Goal: Information Seeking & Learning: Learn about a topic

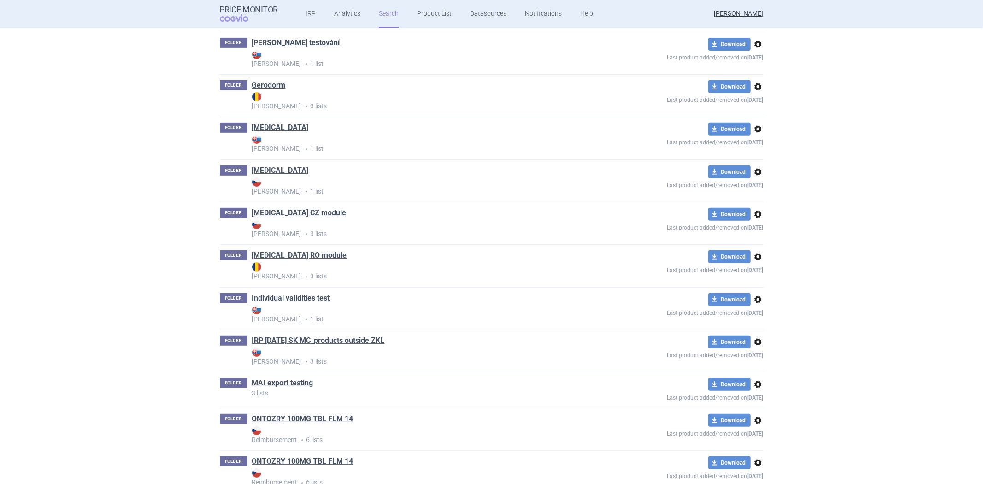
scroll to position [1543, 0]
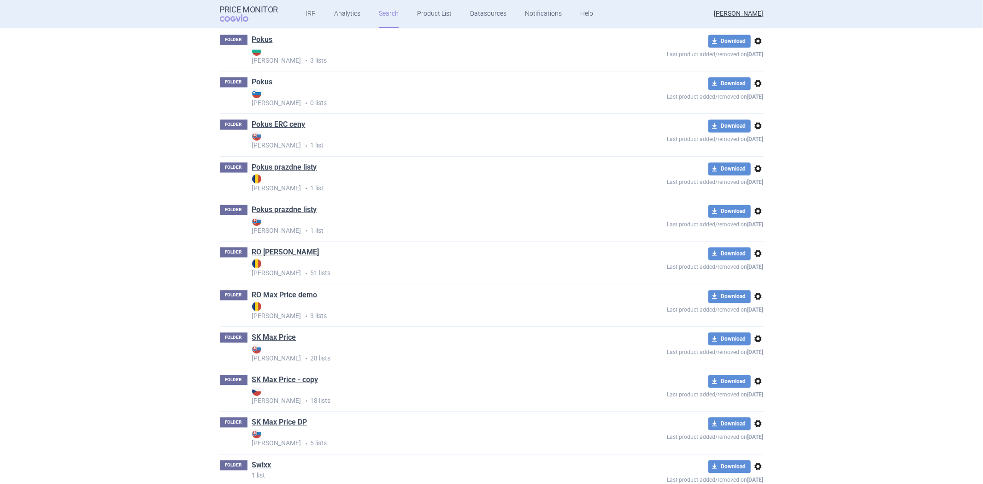
click at [264, 259] on h1 "RO [PERSON_NAME]" at bounding box center [285, 253] width 67 height 12
click at [267, 255] on link "RO [PERSON_NAME]" at bounding box center [285, 252] width 67 height 10
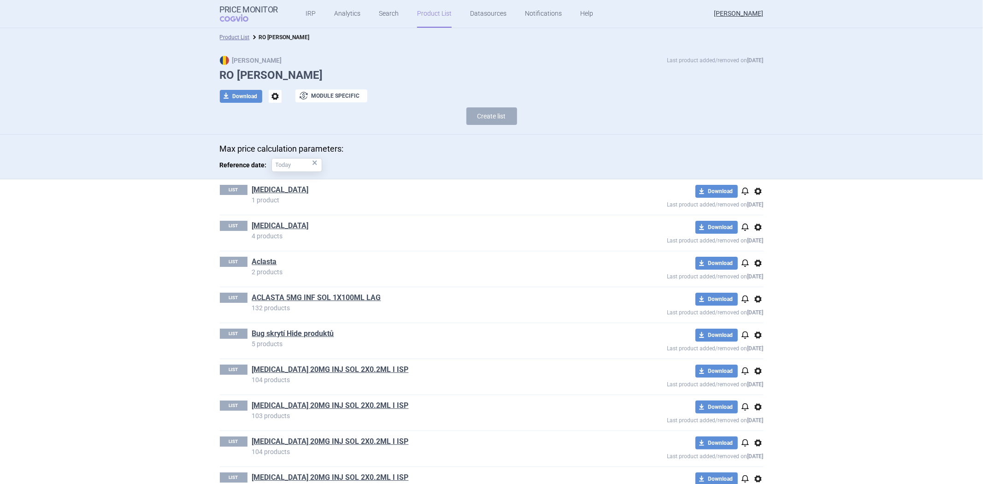
scroll to position [102, 0]
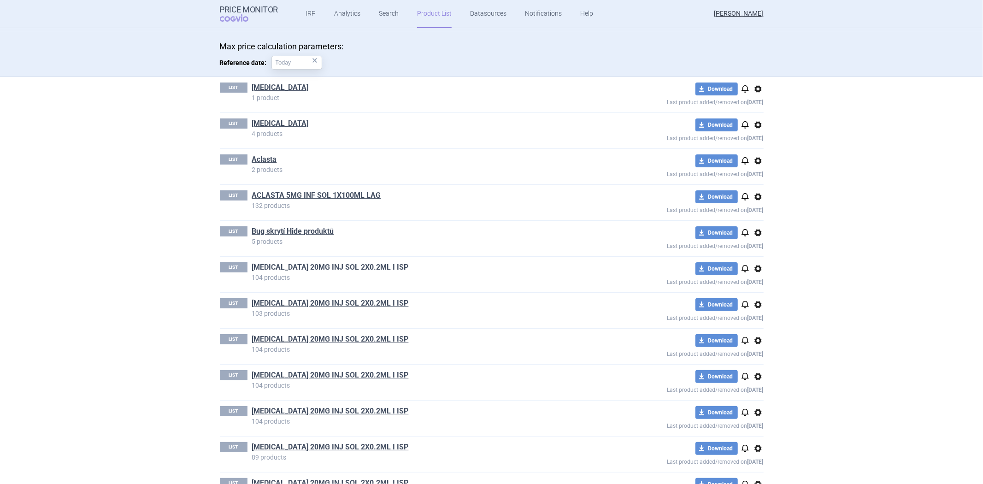
click at [289, 266] on link "[MEDICAL_DATA] 20MG INJ SOL 2X0.2ML I ISP" at bounding box center [330, 267] width 157 height 10
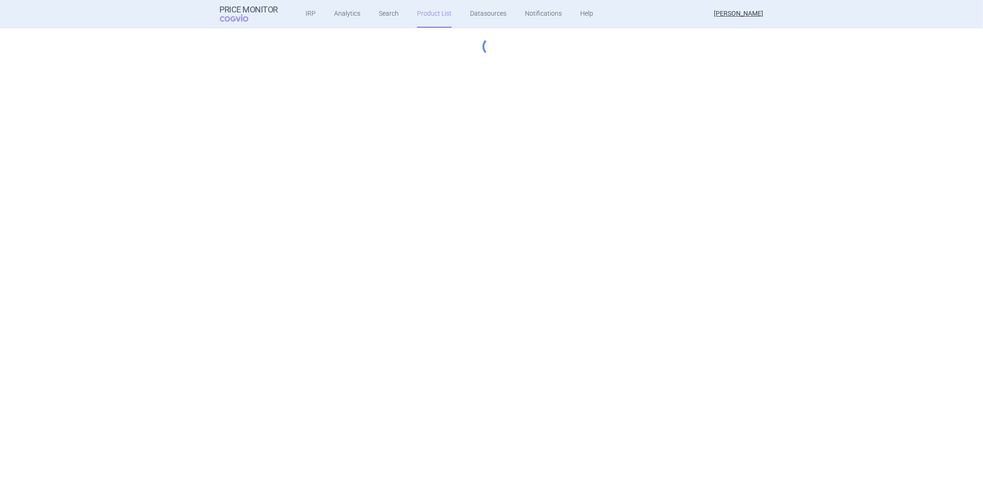
select select "hungary-included"
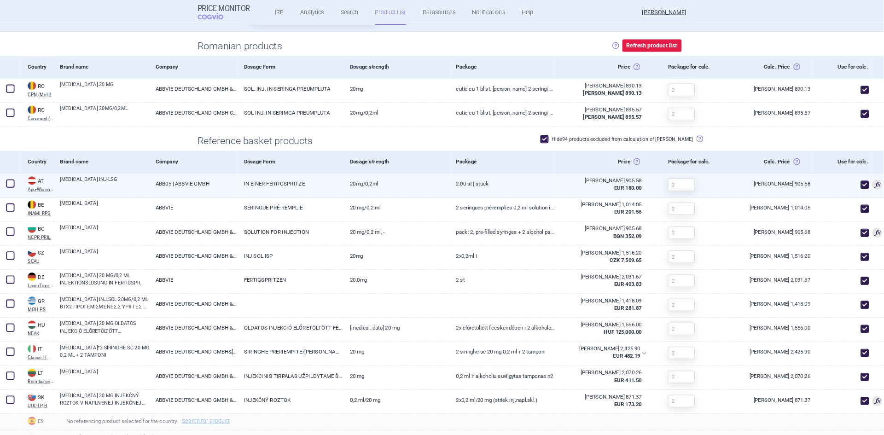
scroll to position [339, 0]
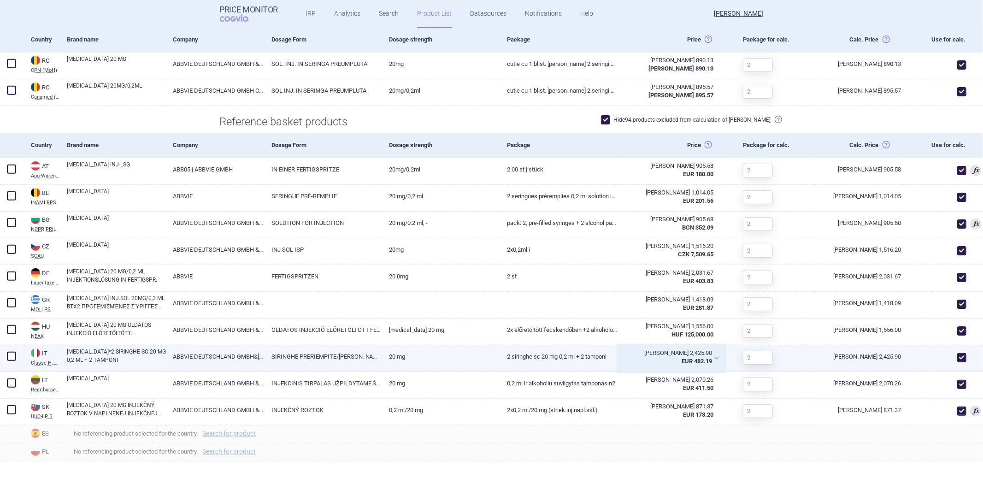
click at [677, 350] on div "[PERSON_NAME] 2,425.90" at bounding box center [668, 353] width 88 height 8
click at [681, 357] on strong "EUR 482.19" at bounding box center [696, 360] width 30 height 7
click at [681, 361] on strong "EUR 482.19" at bounding box center [696, 360] width 30 height 7
click at [683, 355] on div "[PERSON_NAME] 2,425.90" at bounding box center [668, 353] width 88 height 8
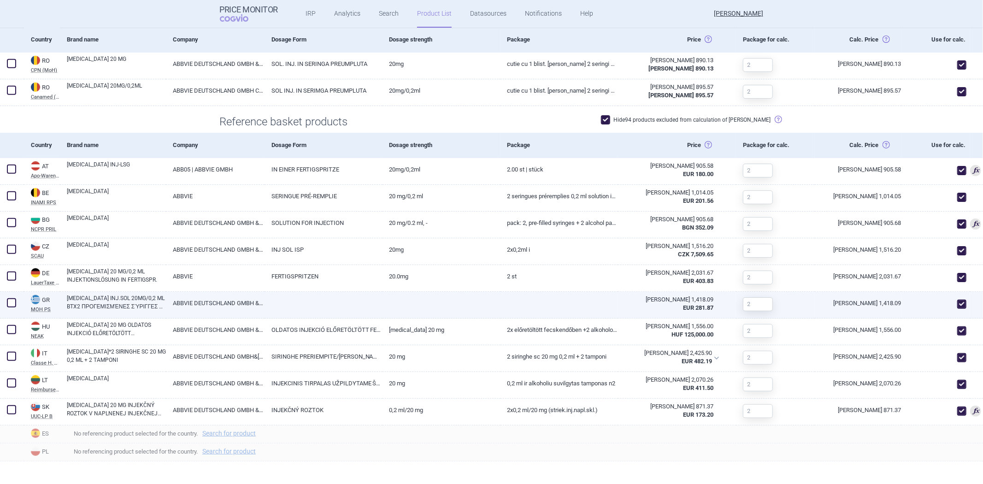
click at [727, 294] on div "[PERSON_NAME] 1,418.09 EUR 281.87" at bounding box center [677, 305] width 118 height 27
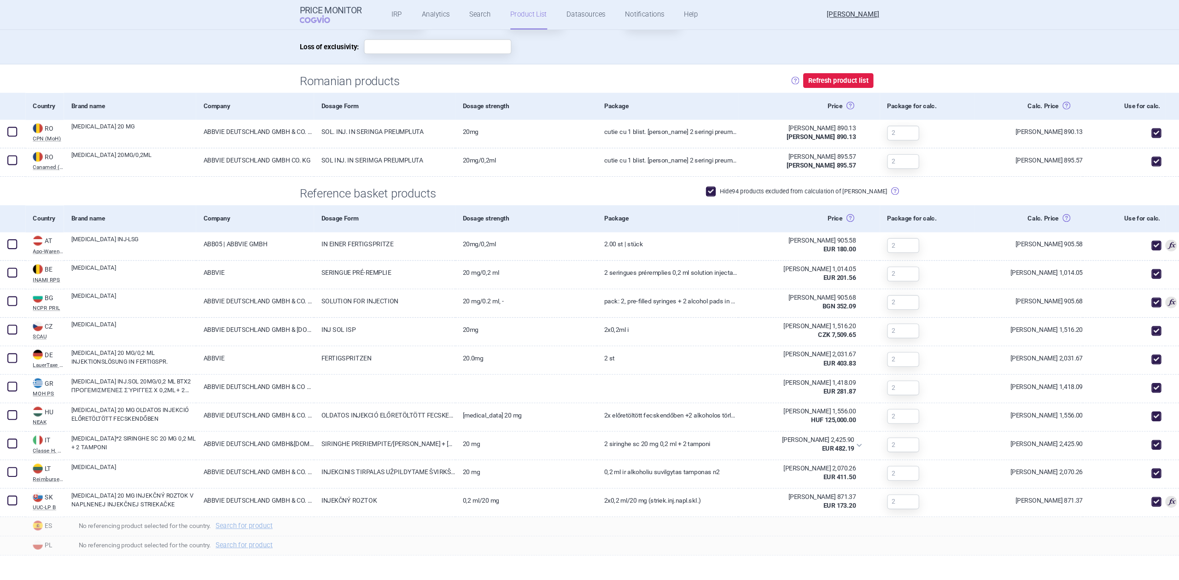
scroll to position [243, 0]
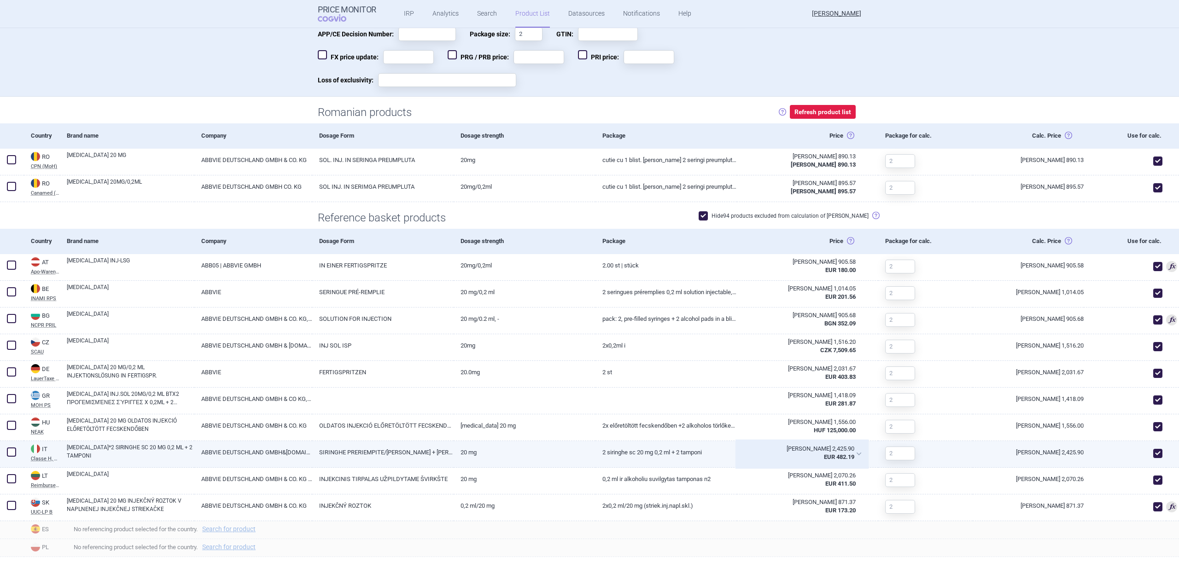
click at [832, 445] on div "[PERSON_NAME] 2,425.90" at bounding box center [798, 449] width 111 height 8
click at [826, 454] on strong "EUR 482.19" at bounding box center [839, 457] width 30 height 7
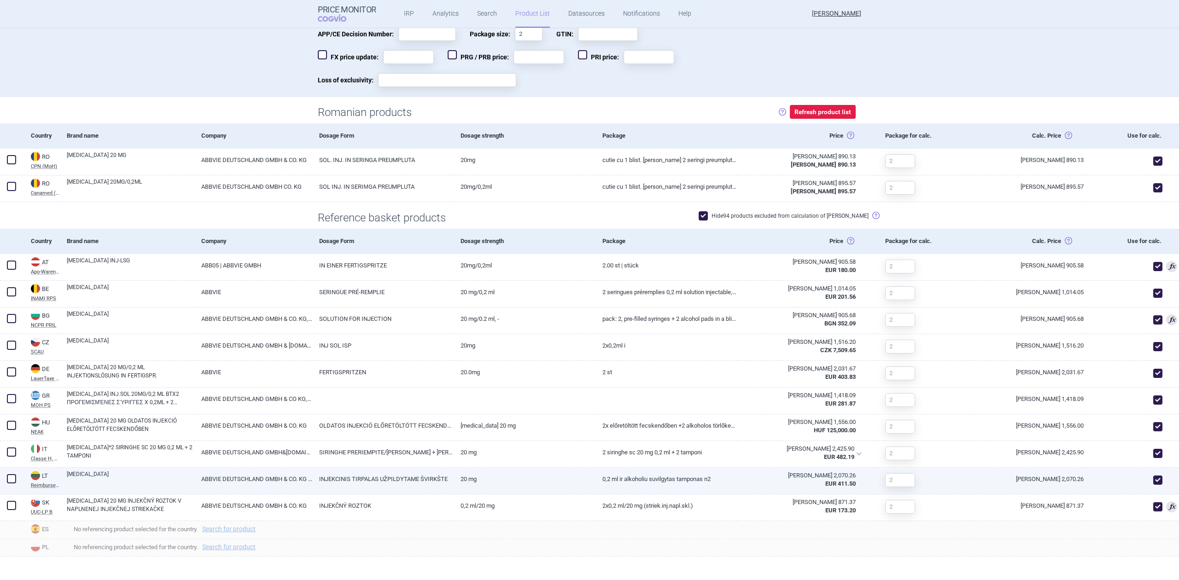
click at [778, 472] on div "[PERSON_NAME] 2,070.26" at bounding box center [800, 476] width 112 height 8
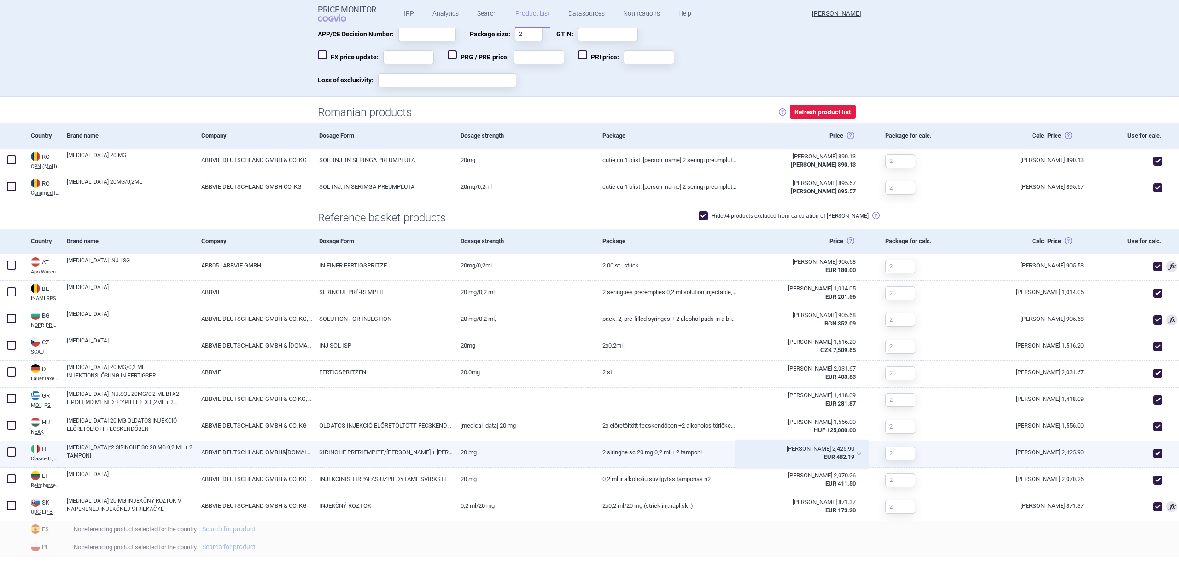
click at [841, 461] on div "EUR 482.19" at bounding box center [798, 457] width 111 height 8
click at [835, 451] on div "[PERSON_NAME] 2,425.90" at bounding box center [798, 449] width 111 height 8
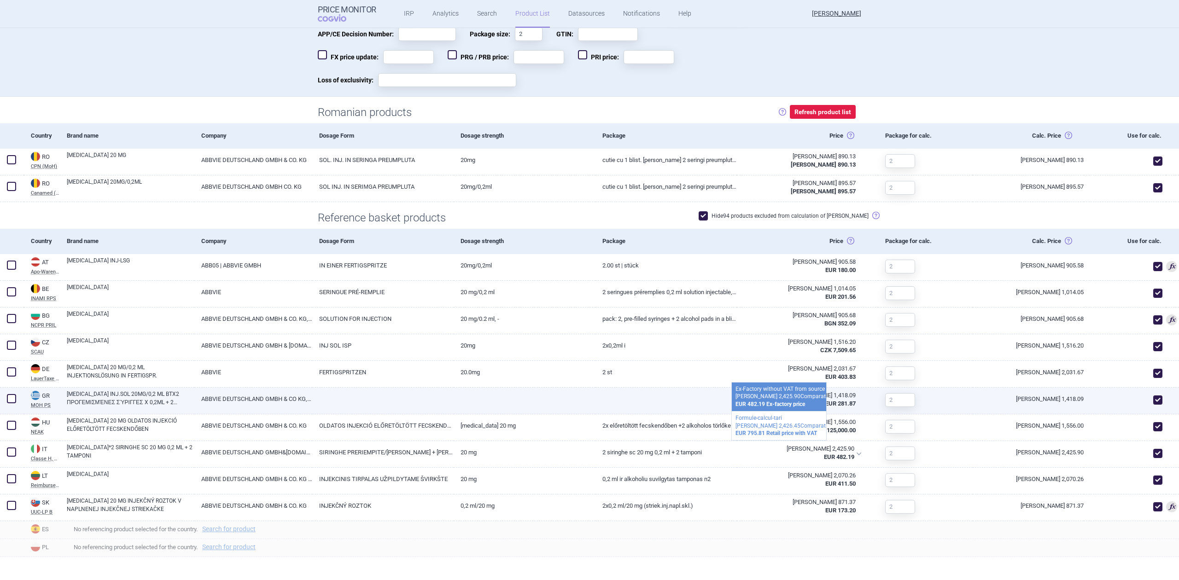
click at [712, 413] on div at bounding box center [666, 401] width 141 height 27
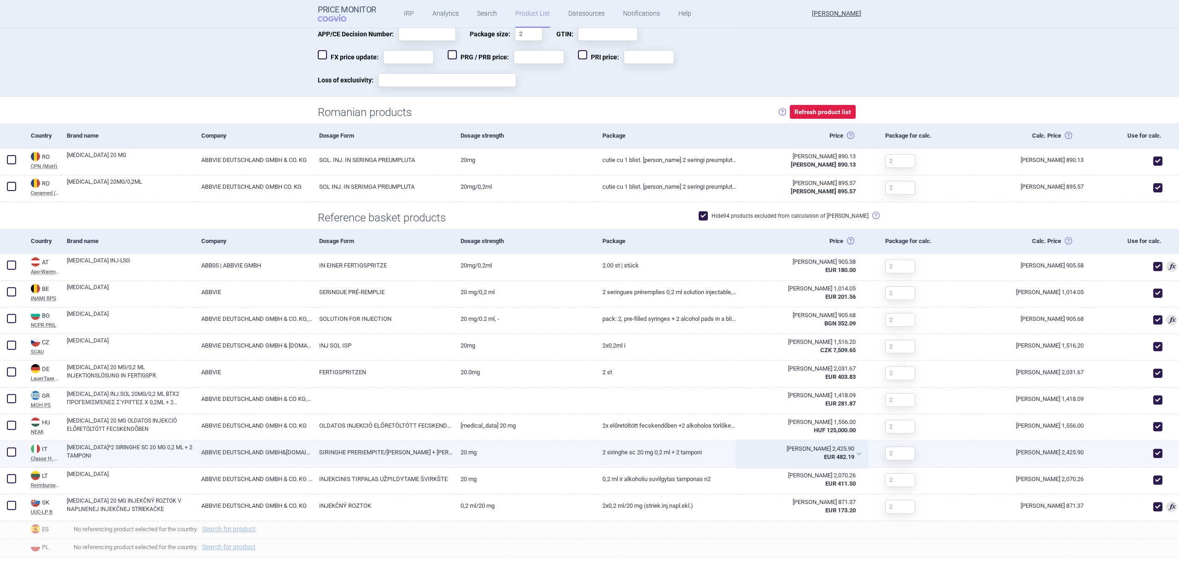
click at [830, 454] on strong "EUR 482.19" at bounding box center [839, 457] width 30 height 7
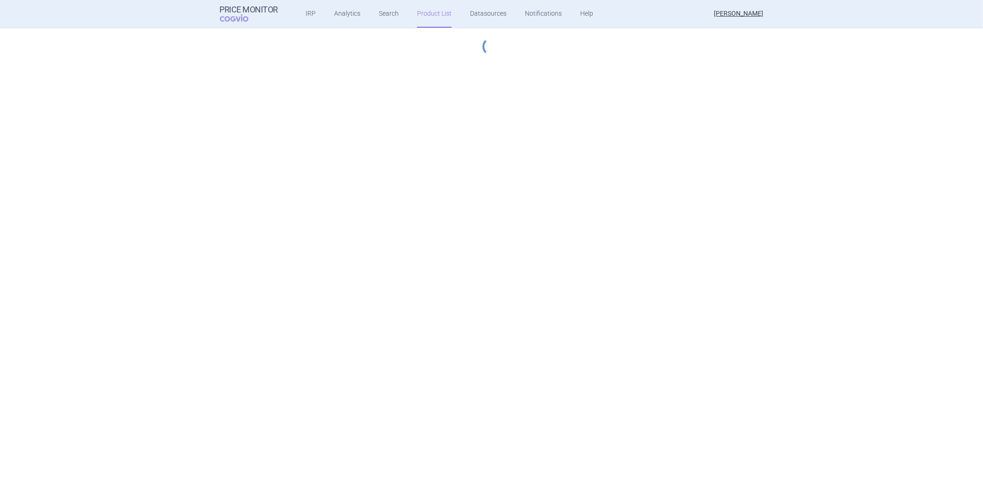
select select "hungary-included"
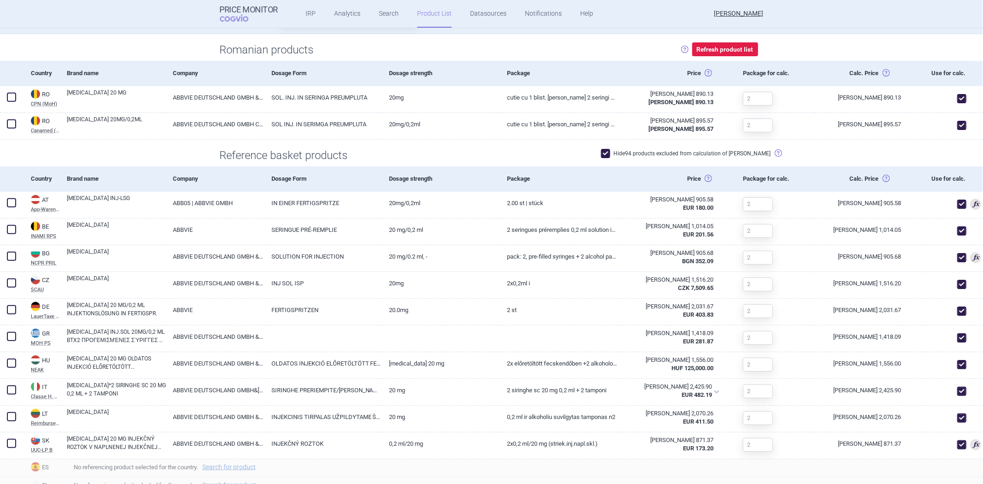
scroll to position [339, 0]
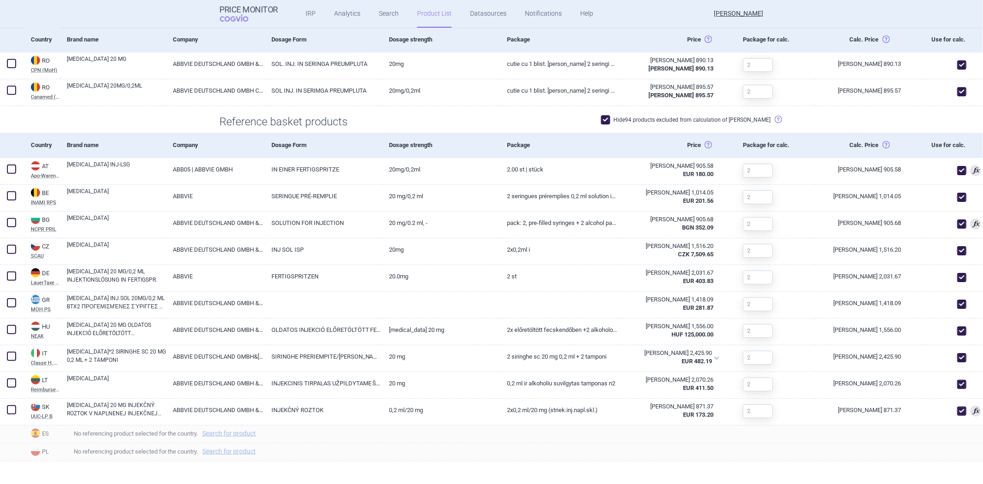
click at [612, 117] on span at bounding box center [605, 120] width 14 height 14
checkbox input "false"
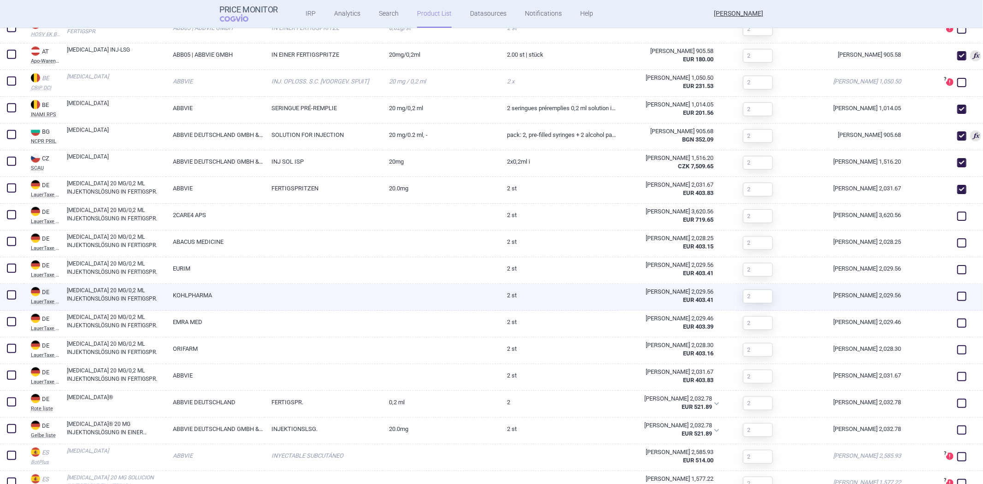
scroll to position [493, 0]
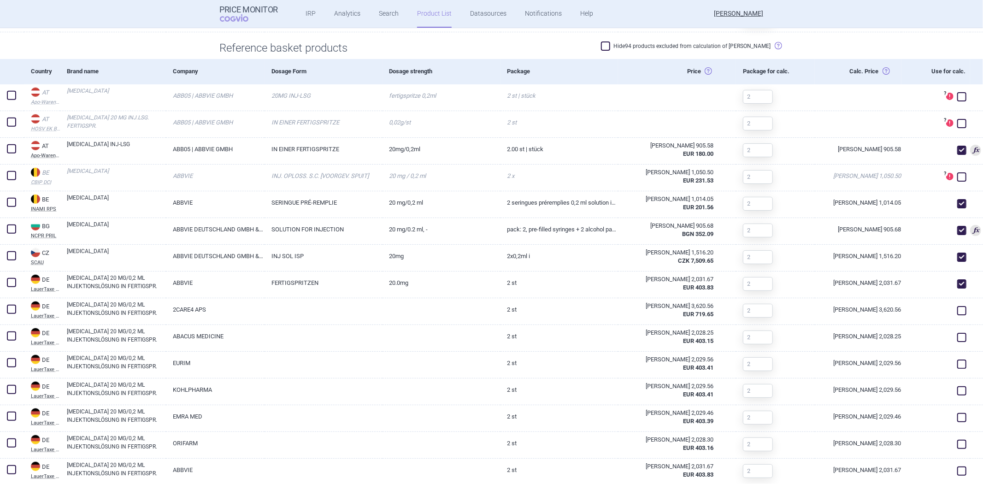
click at [686, 70] on div "Price Upper Price: Ex-factory price (either published or calculated) Lower Pric…" at bounding box center [677, 71] width 118 height 25
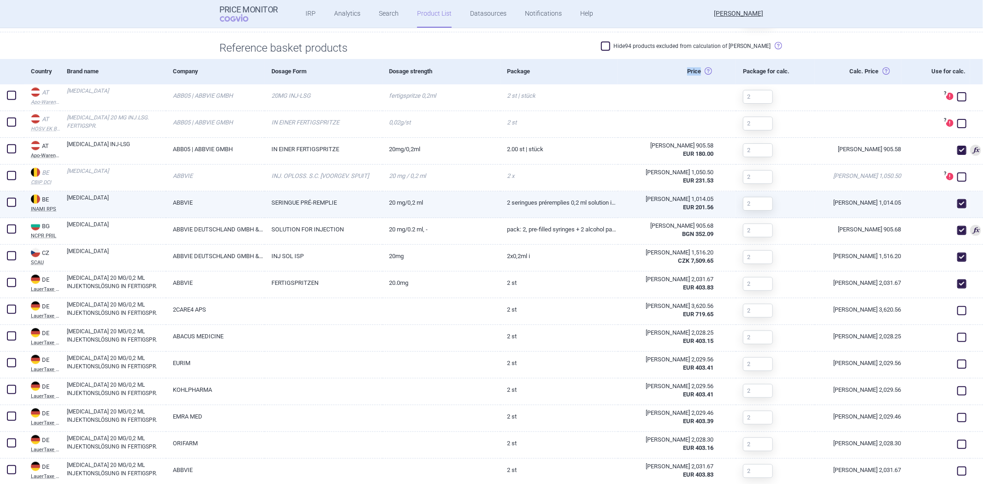
copy div "Price"
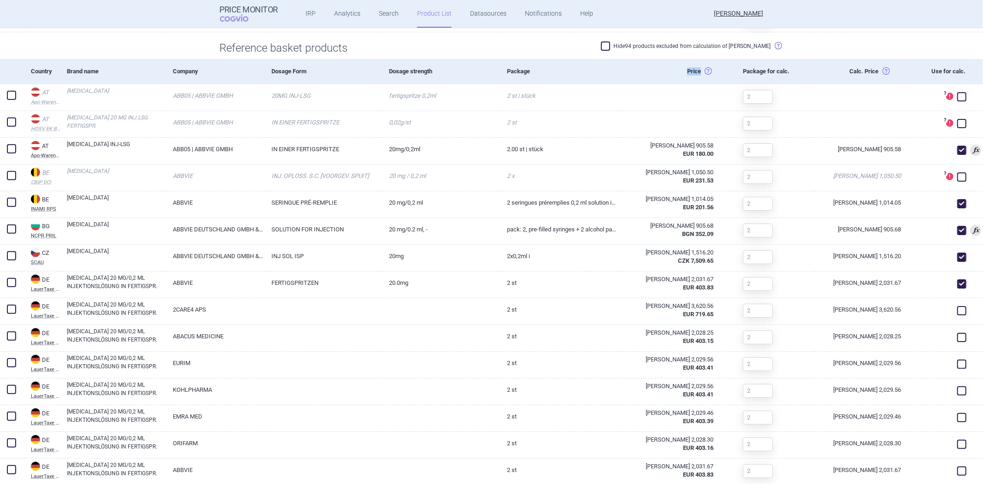
click at [516, 70] on div "Package" at bounding box center [559, 71] width 118 height 25
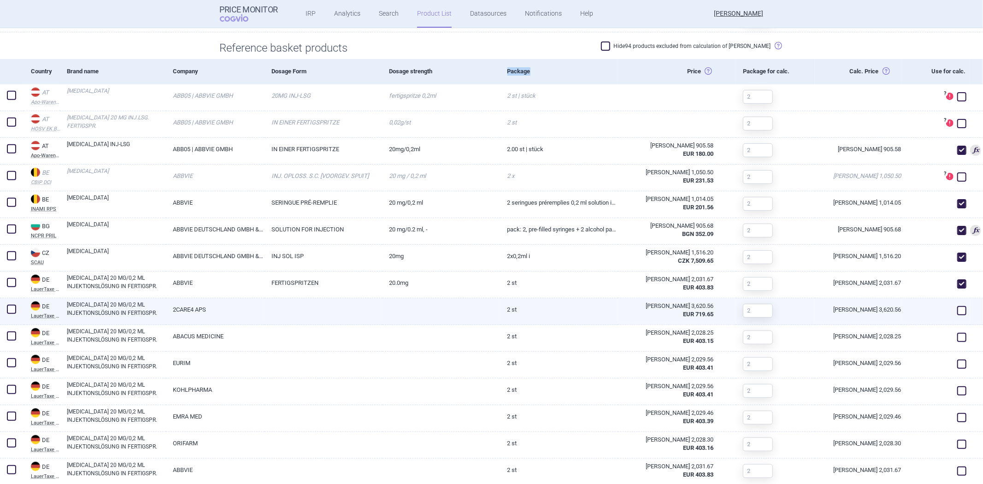
copy div "Package"
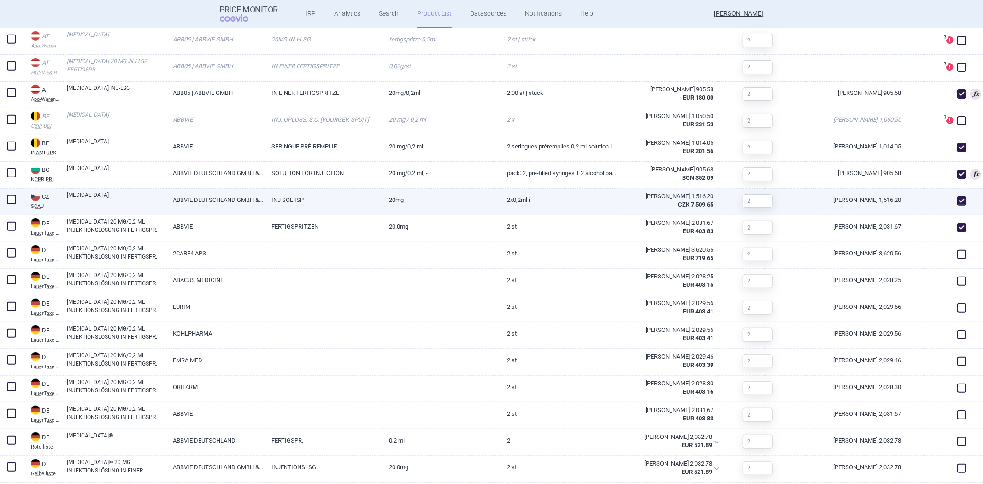
scroll to position [697, 0]
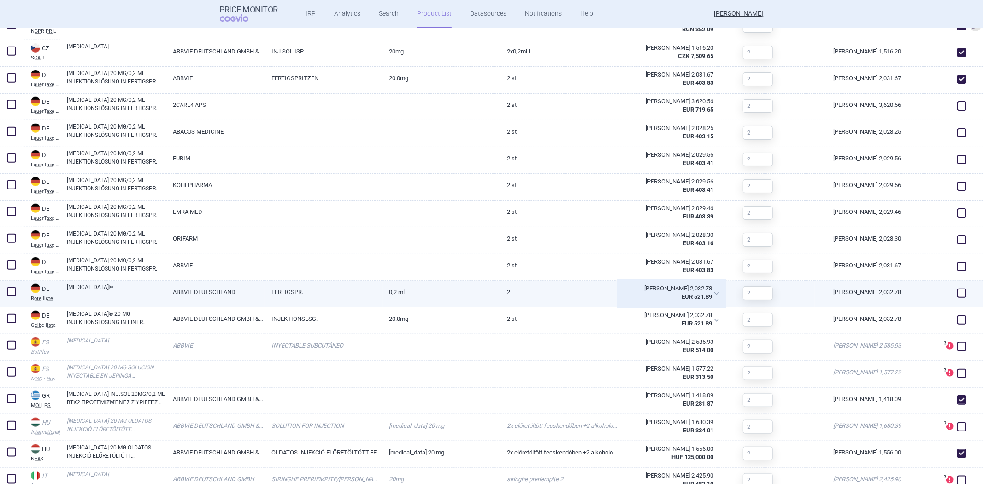
click at [702, 299] on strong "EUR 521.89" at bounding box center [696, 296] width 30 height 7
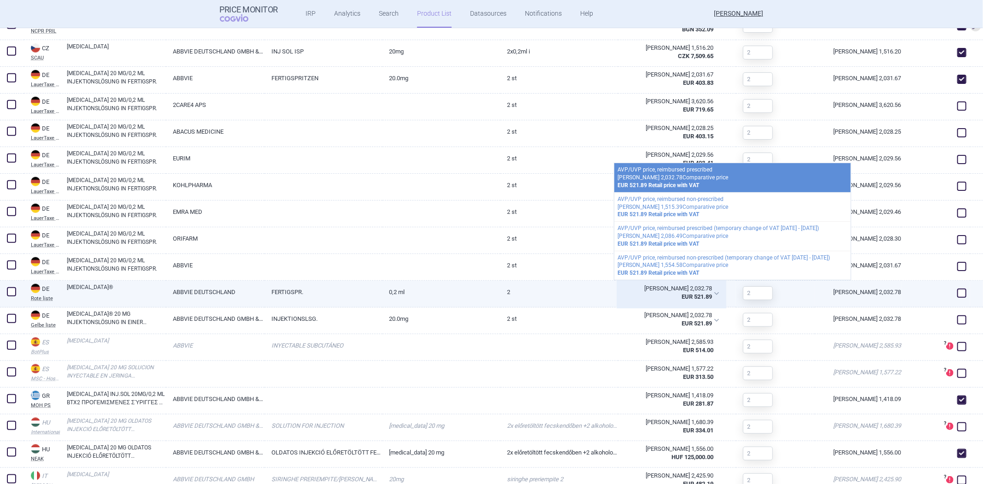
click at [688, 299] on strong "EUR 521.89" at bounding box center [696, 296] width 30 height 7
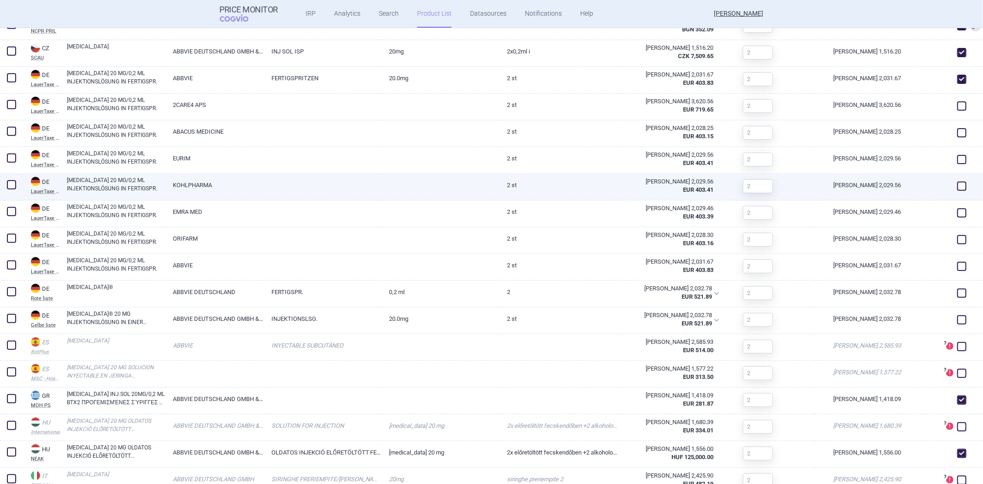
click at [579, 199] on div "2 St" at bounding box center [559, 187] width 118 height 27
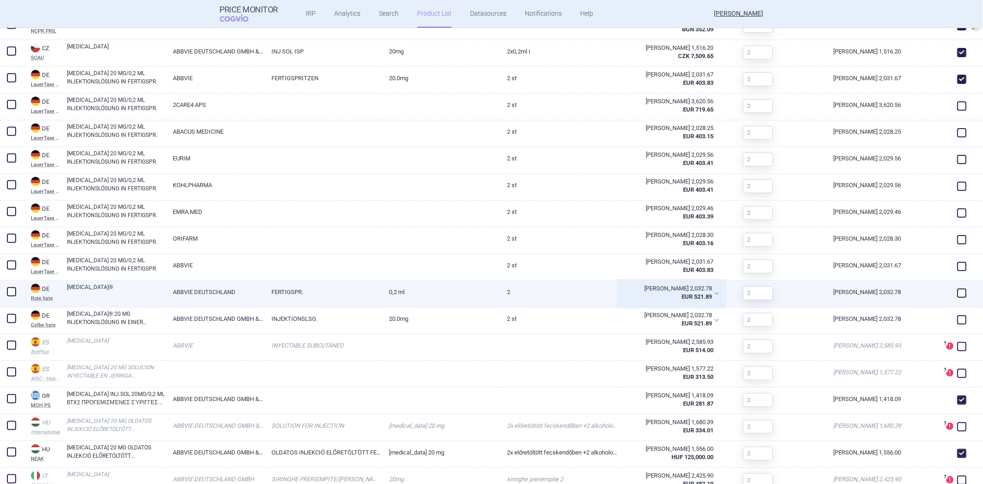
click at [679, 287] on div "RON 2,032.78" at bounding box center [668, 288] width 88 height 8
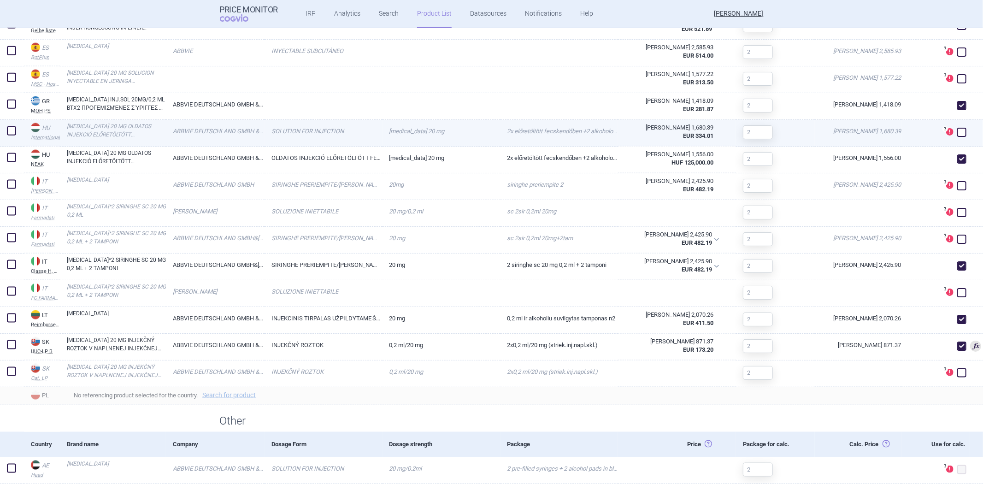
scroll to position [851, 0]
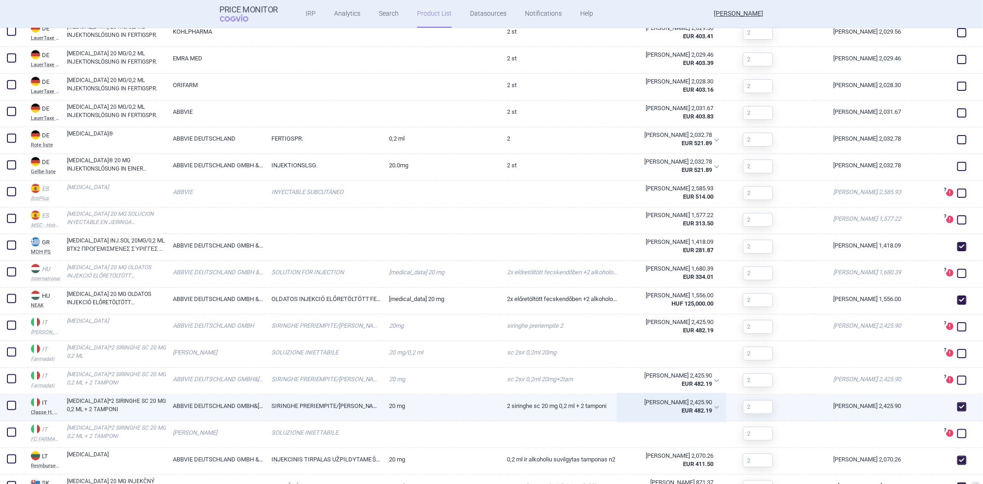
click at [687, 407] on strong "EUR 482.19" at bounding box center [696, 410] width 30 height 7
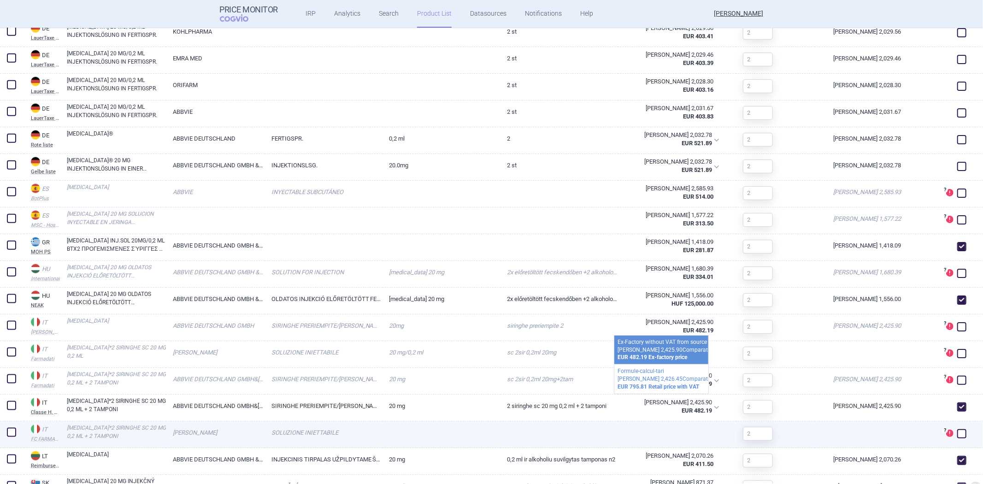
click at [682, 431] on div at bounding box center [677, 434] width 118 height 27
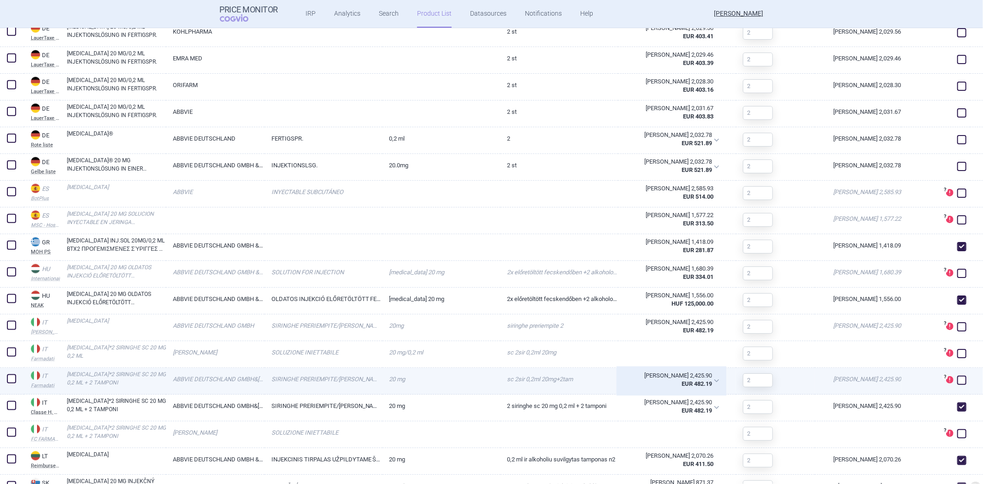
click at [685, 380] on strong "EUR 482.19" at bounding box center [696, 383] width 30 height 7
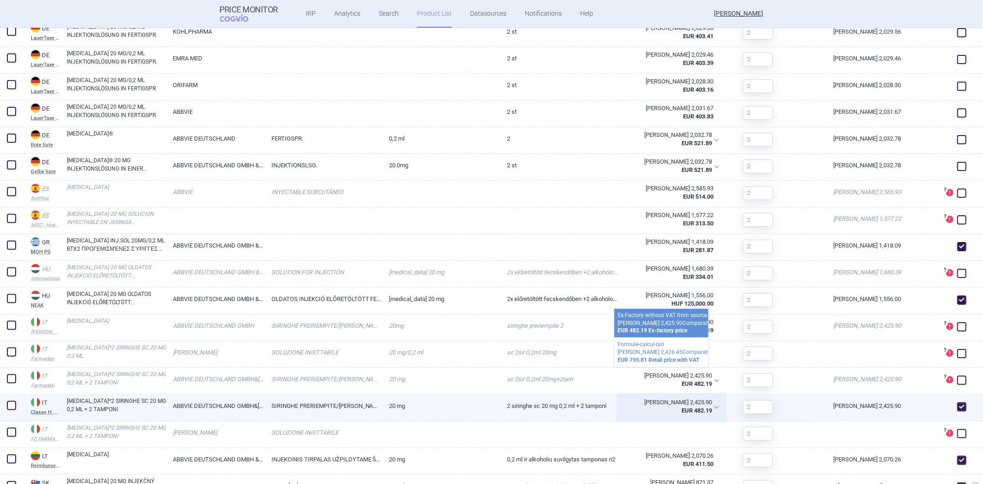
click at [712, 408] on div "[PERSON_NAME] 2,425.90 EUR 482.19" at bounding box center [671, 407] width 107 height 27
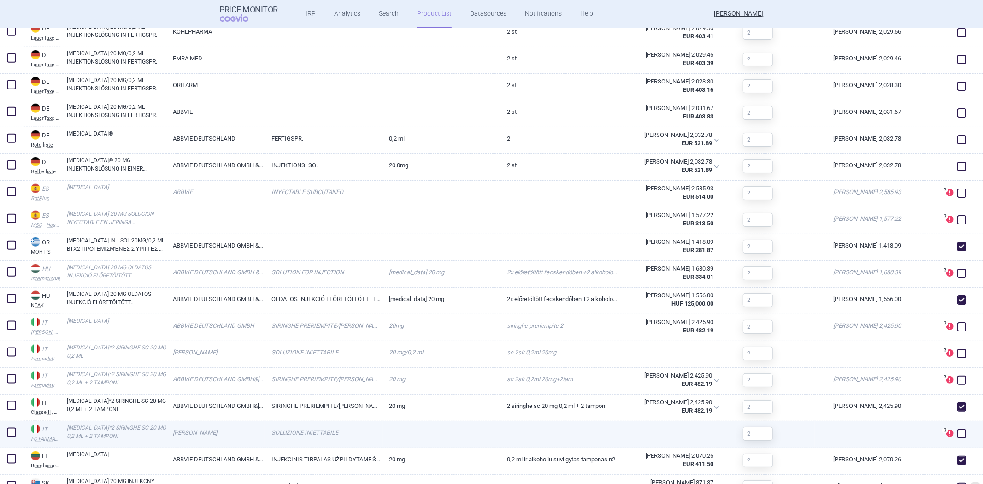
click at [675, 435] on div at bounding box center [677, 434] width 118 height 27
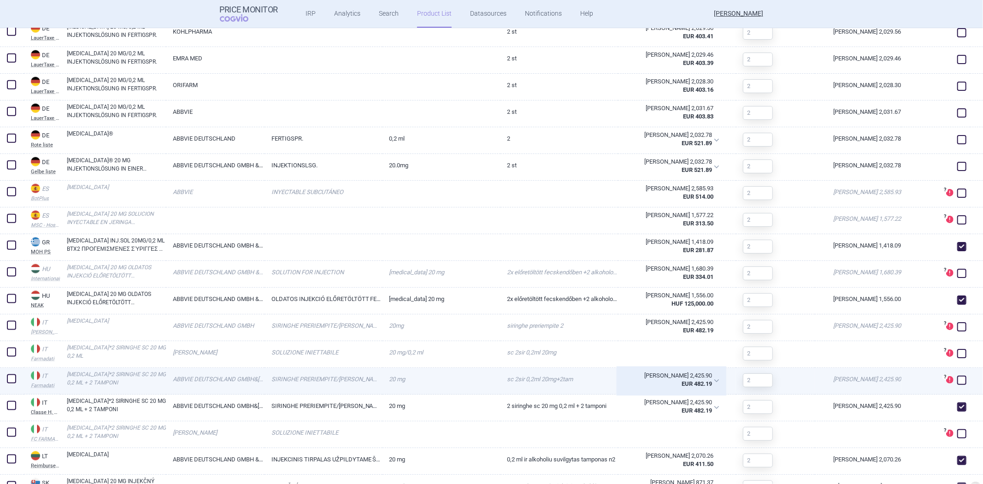
click at [683, 385] on strong "EUR 482.19" at bounding box center [696, 383] width 30 height 7
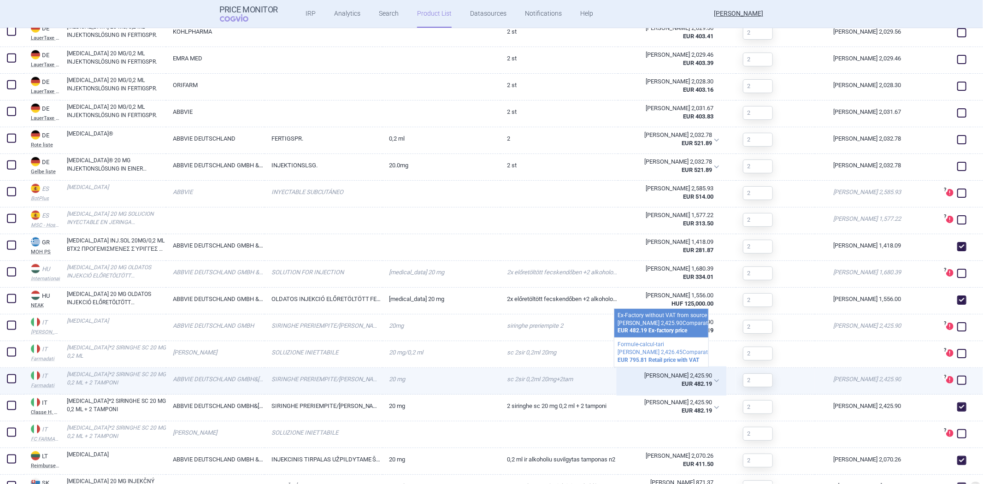
click at [690, 384] on strong "EUR 482.19" at bounding box center [696, 383] width 30 height 7
click at [690, 375] on div "[PERSON_NAME] 2,425.90" at bounding box center [668, 375] width 88 height 8
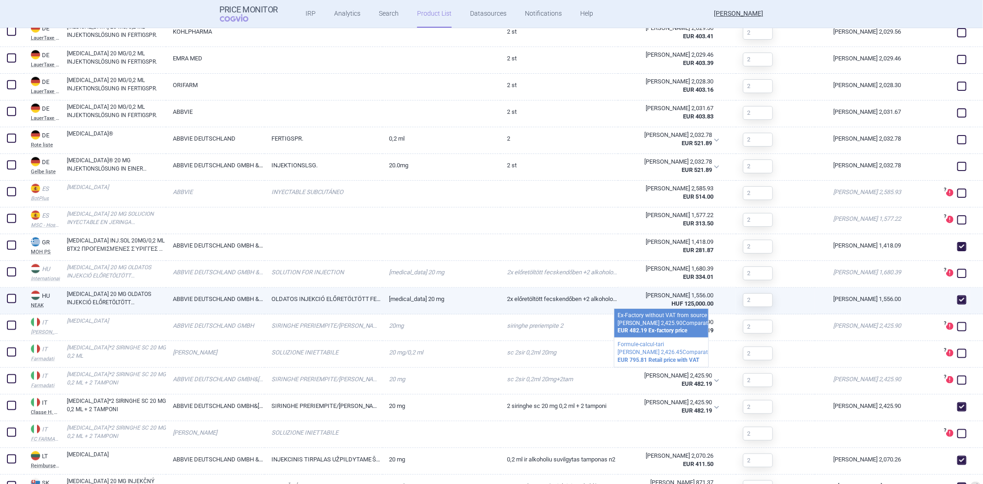
click at [593, 310] on div "2x előretöltött fecskendőben +2 alkoholos törlőkendő" at bounding box center [559, 300] width 118 height 27
